Goal: Book appointment/travel/reservation

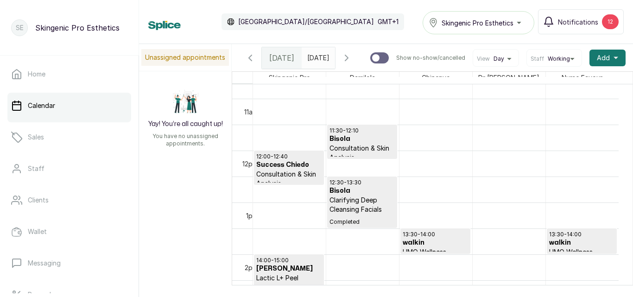
scroll to position [567, 0]
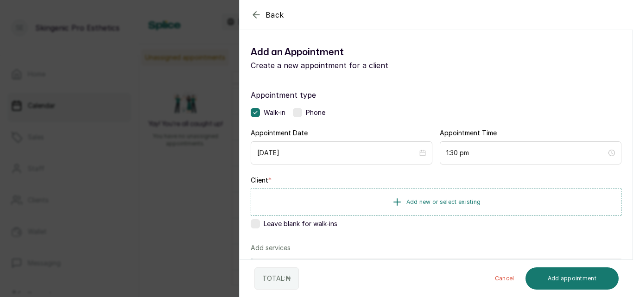
click at [257, 228] on label at bounding box center [255, 223] width 9 height 9
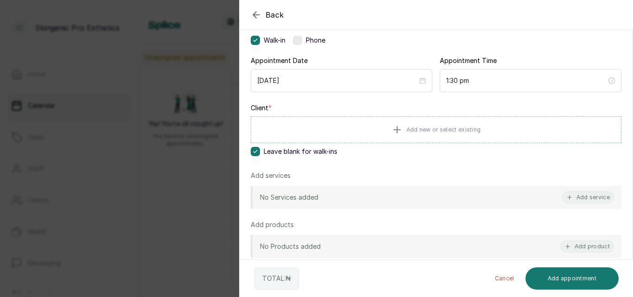
scroll to position [81, 0]
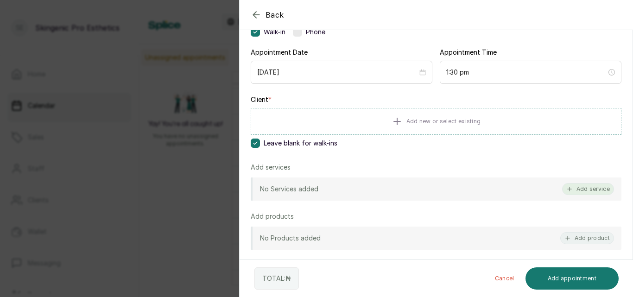
click at [589, 185] on button "Add service" at bounding box center [588, 189] width 52 height 12
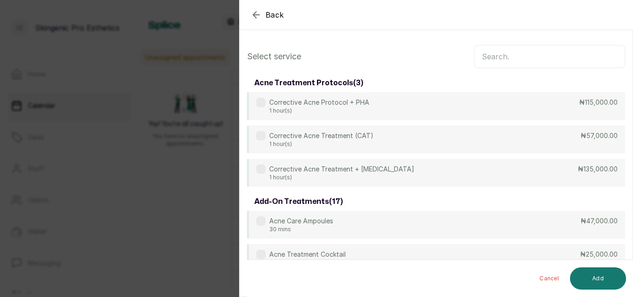
click at [550, 60] on input "text" at bounding box center [549, 56] width 151 height 23
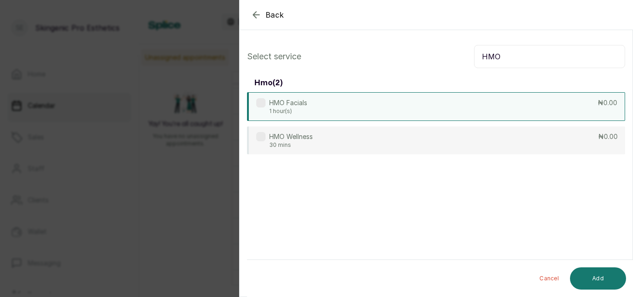
type input "HMO"
click at [496, 114] on div "HMO Facials 1 hour(s) ₦0.00" at bounding box center [436, 106] width 378 height 29
click at [587, 274] on button "Add" at bounding box center [598, 278] width 56 height 22
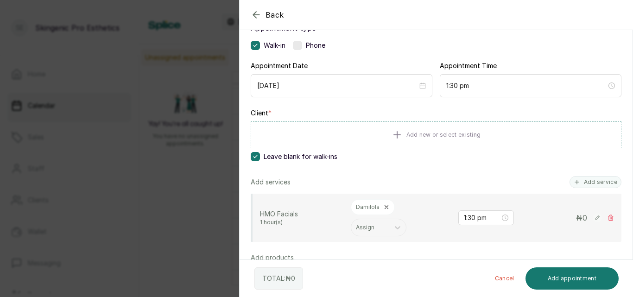
scroll to position [68, 0]
click at [571, 278] on button "Add appointment" at bounding box center [572, 278] width 94 height 22
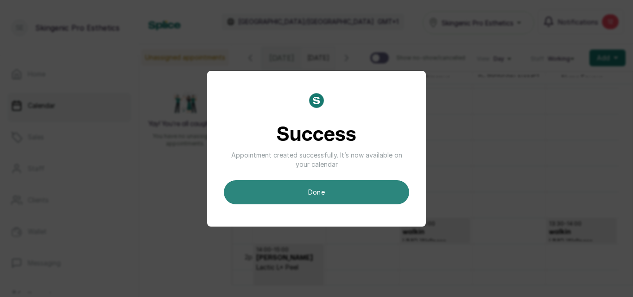
click at [380, 188] on button "done" at bounding box center [316, 192] width 185 height 24
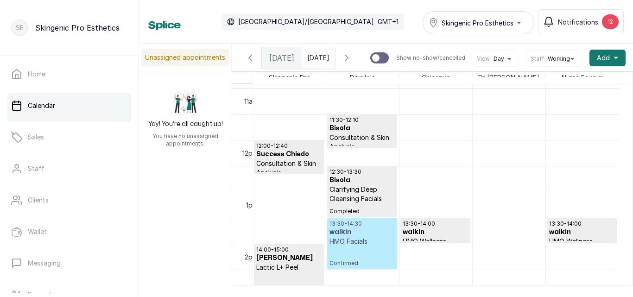
click at [377, 237] on h3 "walkin" at bounding box center [361, 231] width 65 height 9
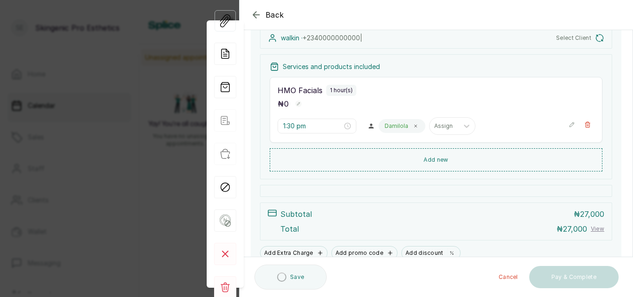
scroll to position [125, 0]
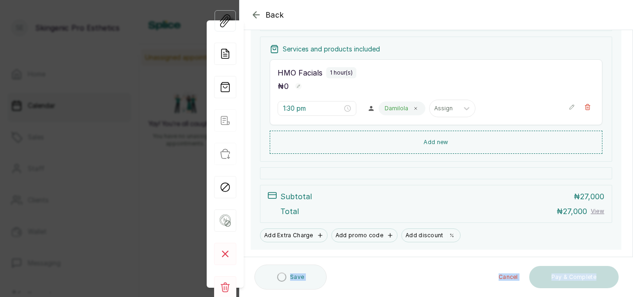
drag, startPoint x: 632, startPoint y: 246, endPoint x: 632, endPoint y: 190, distance: 56.0
click at [632, 190] on section "Back Appointment Details Edit appointment 🚶 Walk-in (booked by Skingenic Pro Es…" at bounding box center [436, 148] width 394 height 297
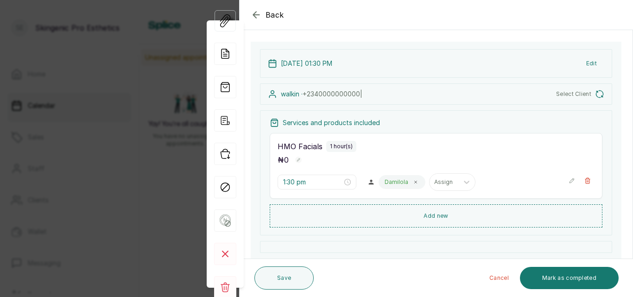
scroll to position [23, 0]
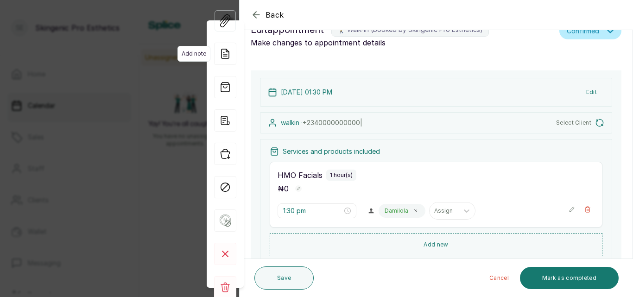
click at [225, 43] on icon at bounding box center [225, 54] width 22 height 22
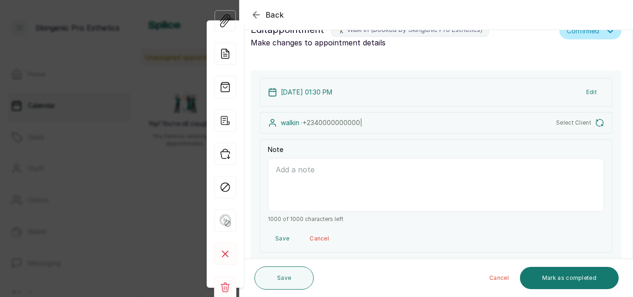
click at [282, 178] on textarea "Note" at bounding box center [436, 185] width 336 height 54
type textarea "h"
type textarea "G"
click at [314, 170] on textarea "HMO ID:" at bounding box center [436, 185] width 336 height 54
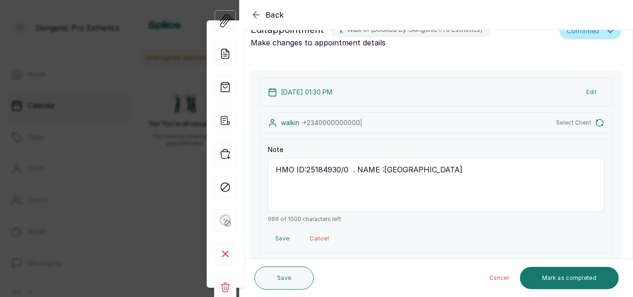
click at [270, 167] on textarea "HMO ID:25184930/0 . NAME :[GEOGRAPHIC_DATA]" at bounding box center [436, 185] width 336 height 54
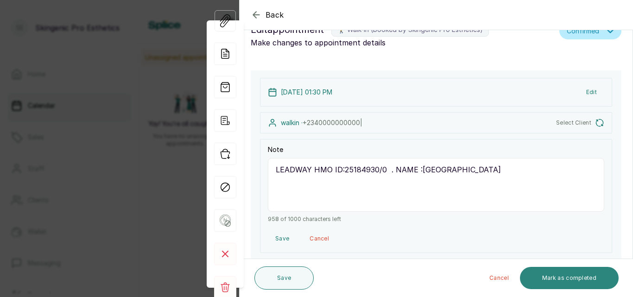
type textarea "LEADWAY HMO ID:25184930/0 . NAME :[GEOGRAPHIC_DATA]"
click at [557, 274] on button "Mark as completed" at bounding box center [569, 278] width 99 height 22
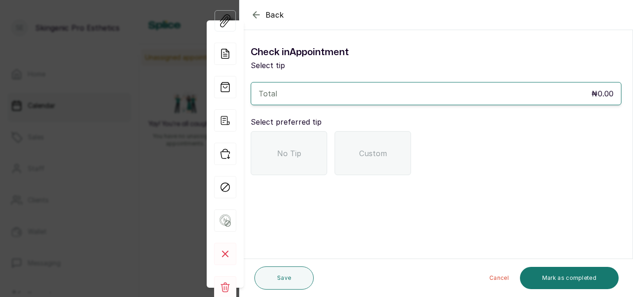
click at [313, 164] on div "No Tip" at bounding box center [289, 153] width 76 height 44
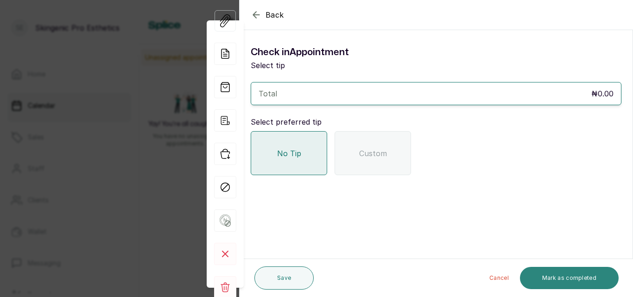
click at [536, 278] on button "Mark as completed" at bounding box center [569, 278] width 99 height 22
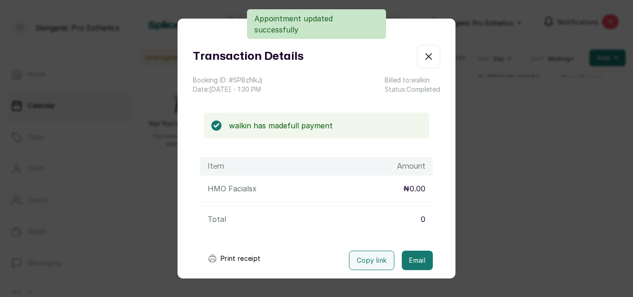
click at [421, 58] on button "Show no-show/cancelled" at bounding box center [428, 56] width 23 height 23
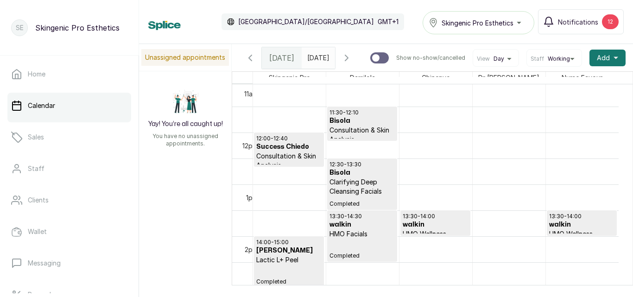
scroll to position [577, 0]
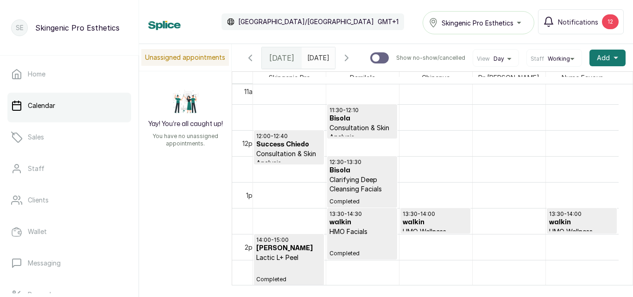
click at [434, 227] on h3 "walkin" at bounding box center [434, 222] width 65 height 9
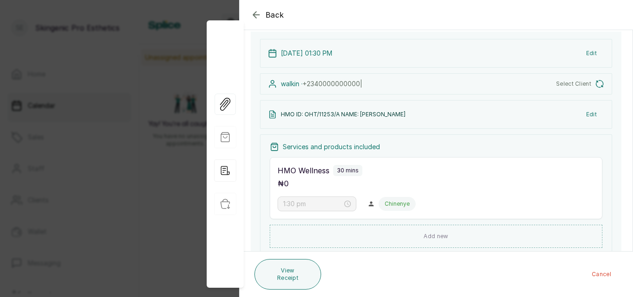
scroll to position [61, 0]
click at [226, 105] on icon "button" at bounding box center [225, 104] width 13 height 13
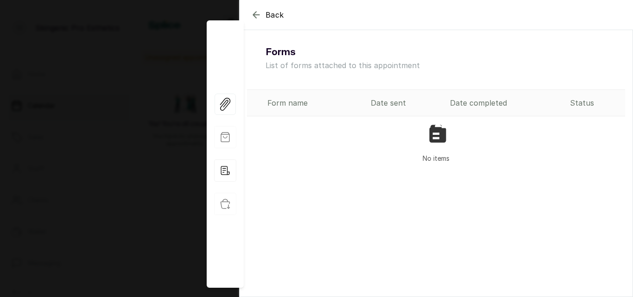
click at [255, 19] on icon "button" at bounding box center [256, 14] width 11 height 11
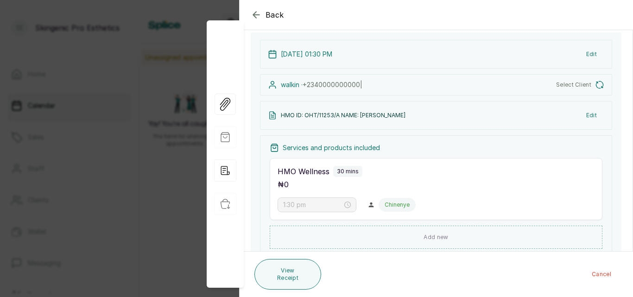
click at [257, 11] on icon "button" at bounding box center [256, 14] width 11 height 11
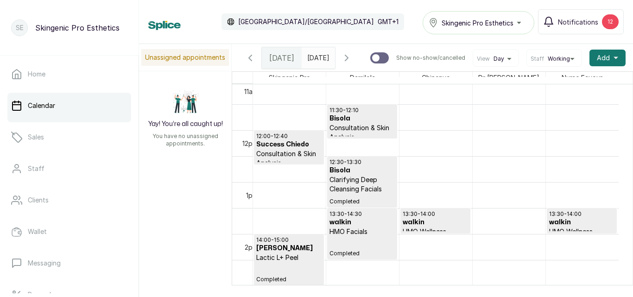
click at [445, 218] on p "13:30 - 14:00" at bounding box center [434, 213] width 65 height 7
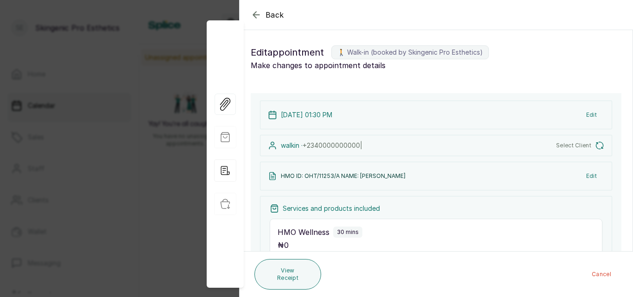
click at [256, 12] on icon "button" at bounding box center [256, 15] width 6 height 6
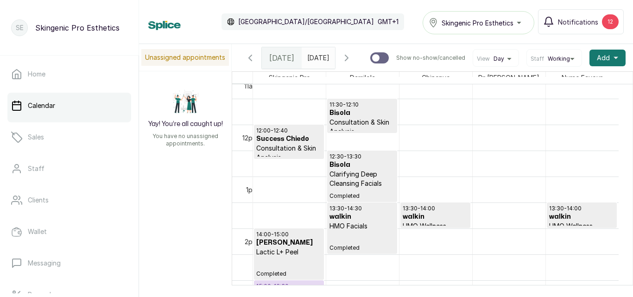
scroll to position [597, 0]
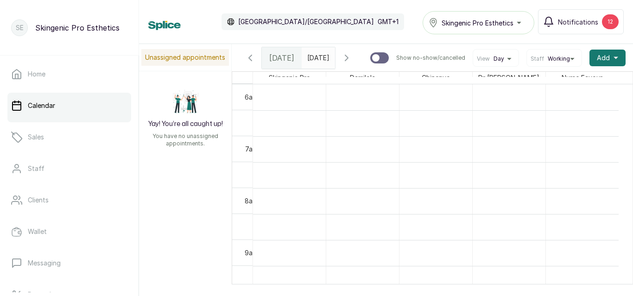
scroll to position [312, 0]
